Goal: Information Seeking & Learning: Learn about a topic

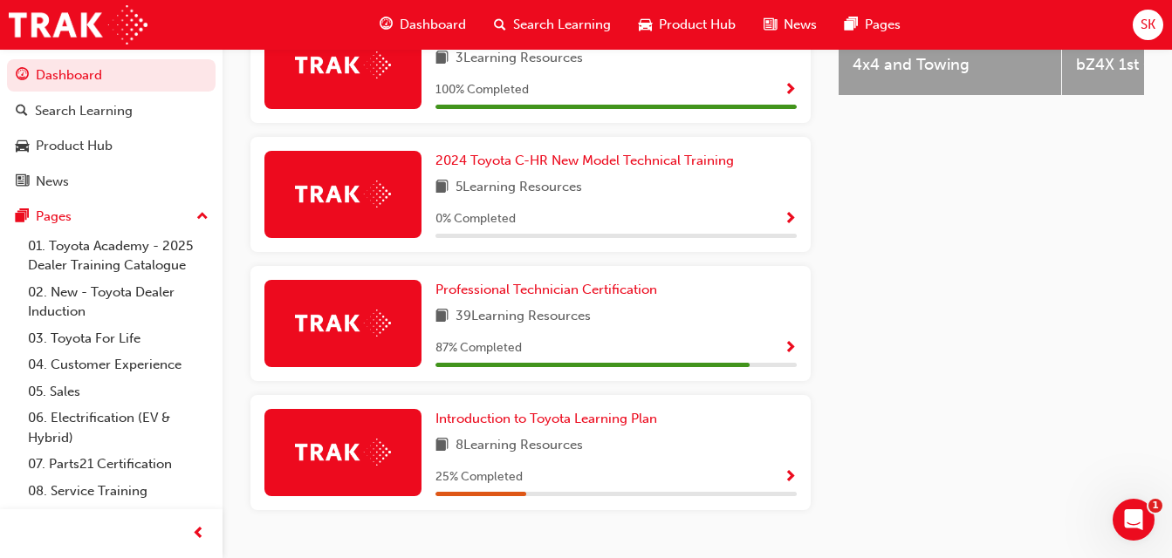
scroll to position [857, 0]
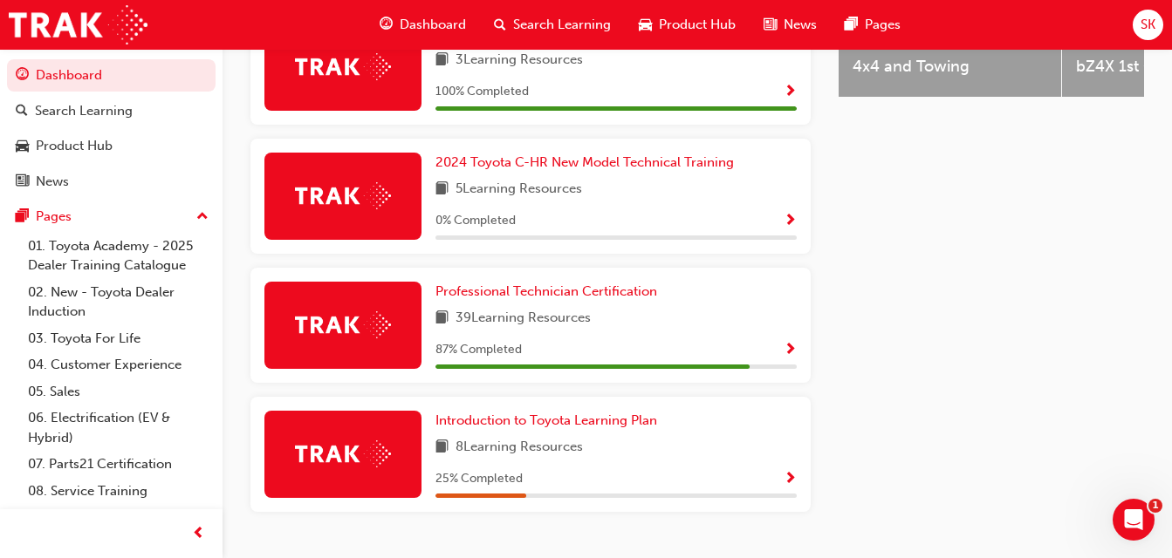
click at [730, 325] on div "39 Learning Resources" at bounding box center [615, 319] width 361 height 22
click at [764, 342] on div "Professional Technician Certification 39 Learning Resources 87 % Completed" at bounding box center [615, 325] width 361 height 87
click at [581, 299] on span "Professional Technician Certification" at bounding box center [546, 292] width 222 height 16
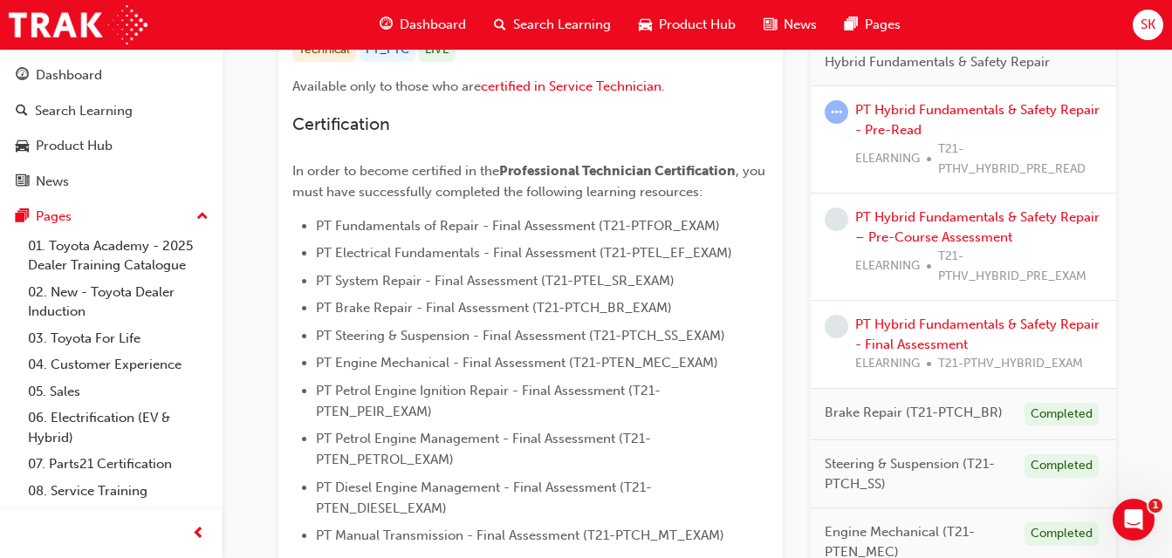
scroll to position [382, 0]
click at [1055, 124] on div "PT Hybrid Fundamentals & Safety Repair - Pre-Read ELEARNING T21-PTHV_HYBRID_PRE…" at bounding box center [978, 140] width 247 height 79
click at [1054, 115] on link "PT Hybrid Fundamentals & Safety Repair - Pre-Read" at bounding box center [977, 121] width 244 height 36
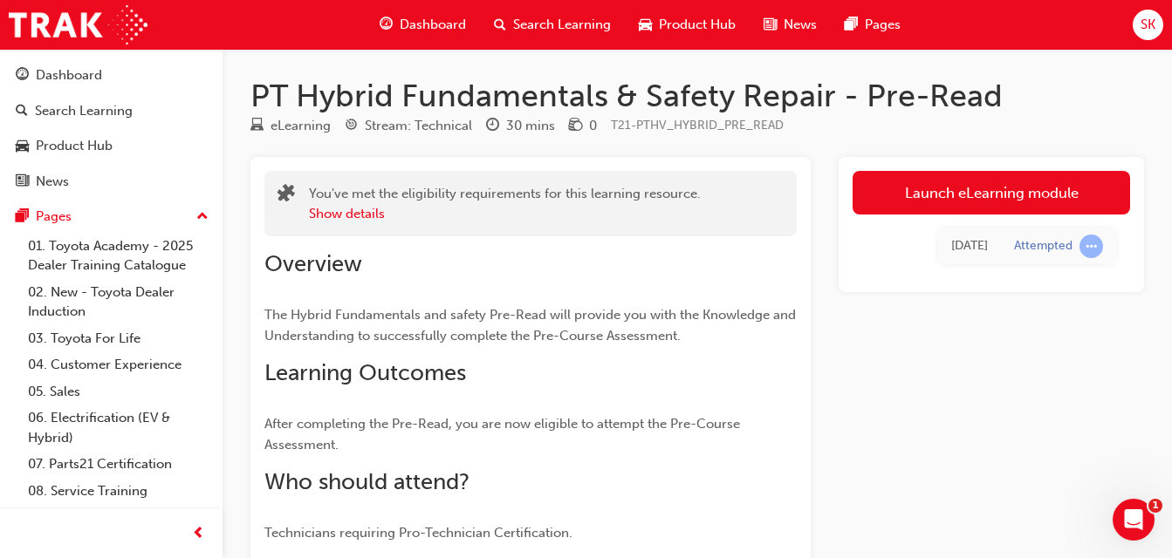
click at [999, 195] on link "Launch eLearning module" at bounding box center [990, 193] width 277 height 44
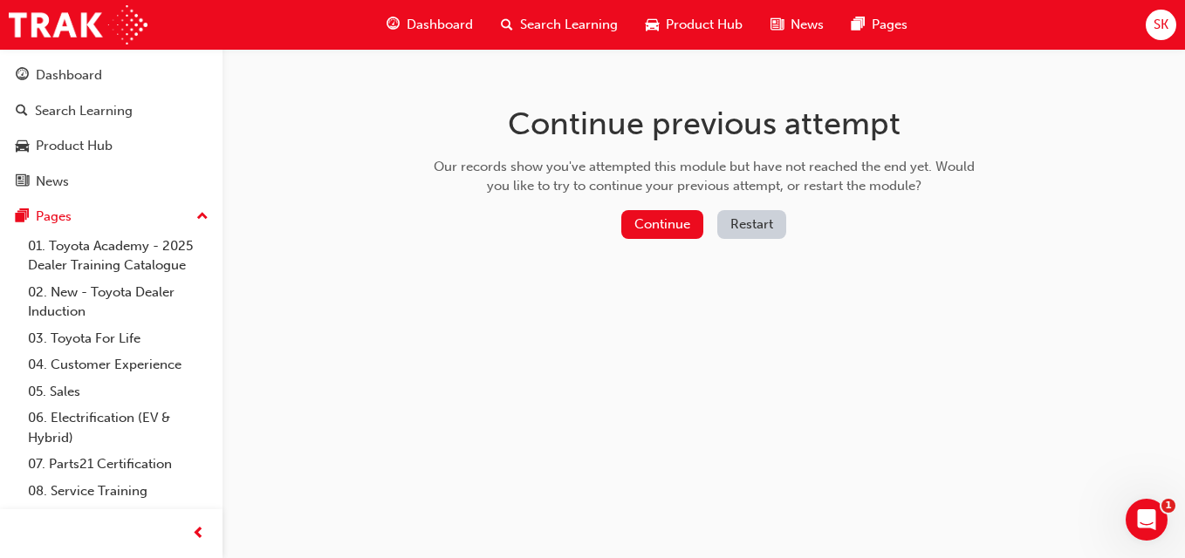
click at [682, 236] on button "Continue" at bounding box center [662, 224] width 82 height 29
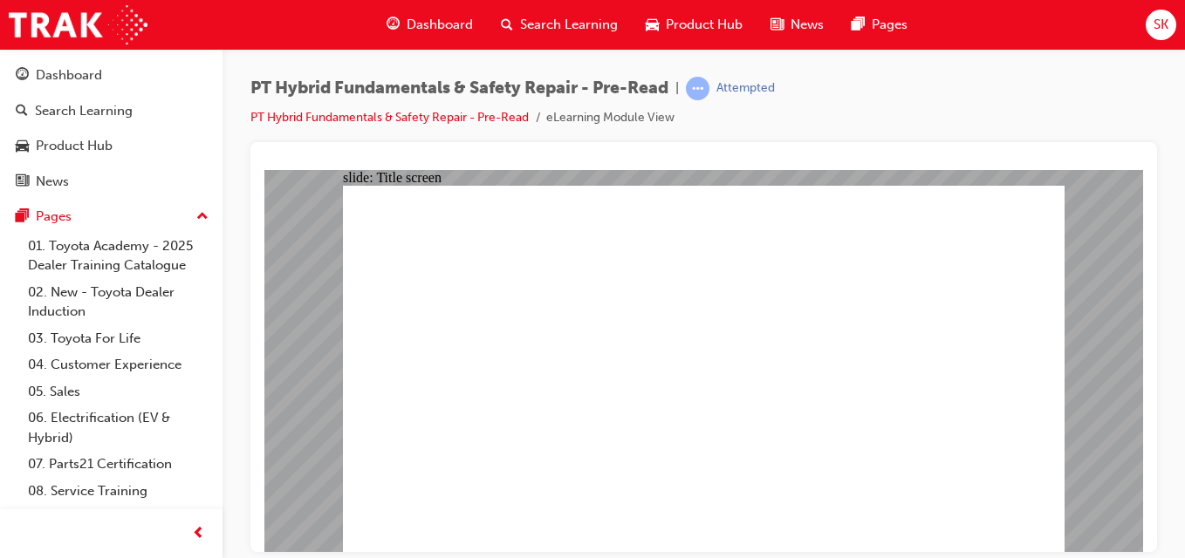
click at [1064, 299] on div "slide: PDF BACK I have read this document BACK I have read this document" at bounding box center [703, 360] width 879 height 382
click at [1139, 151] on div at bounding box center [703, 347] width 906 height 410
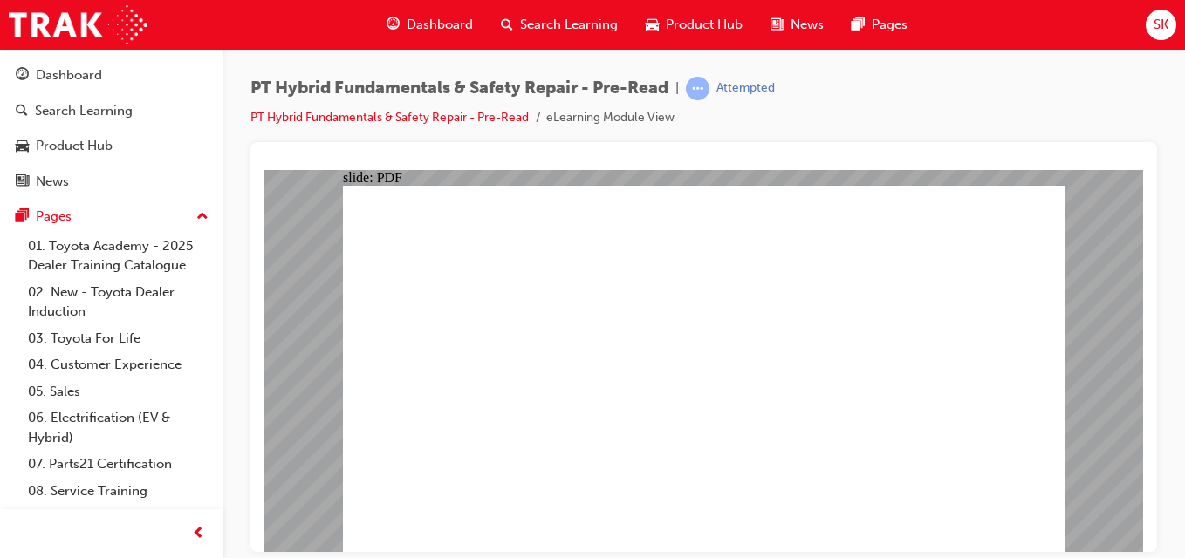
click at [1139, 151] on div at bounding box center [703, 347] width 906 height 410
